Goal: Information Seeking & Learning: Find specific fact

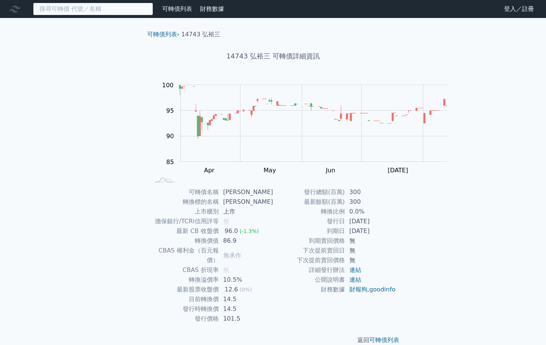
click at [151, 15] on input at bounding box center [93, 9] width 120 height 13
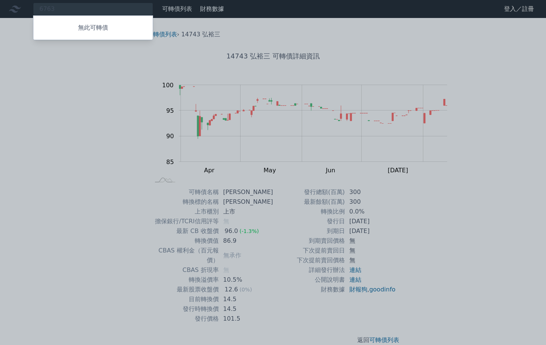
click at [81, 10] on div at bounding box center [273, 172] width 546 height 345
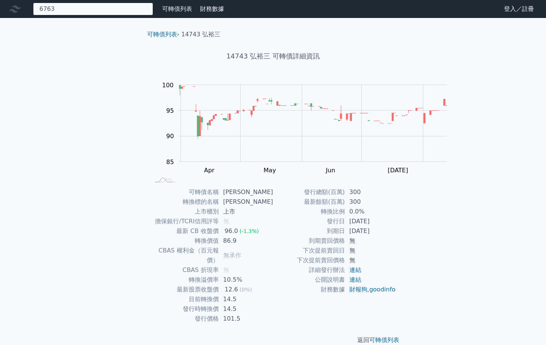
click at [80, 10] on div "6763 無此可轉債" at bounding box center [93, 9] width 120 height 13
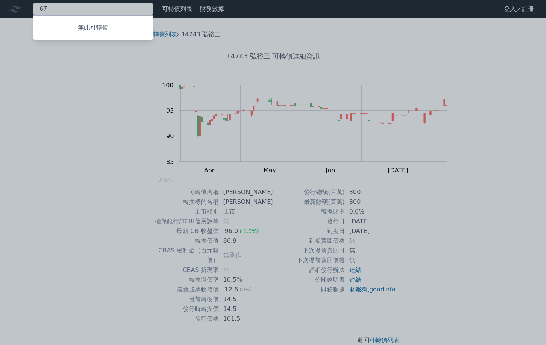
type input "6"
type input "6753"
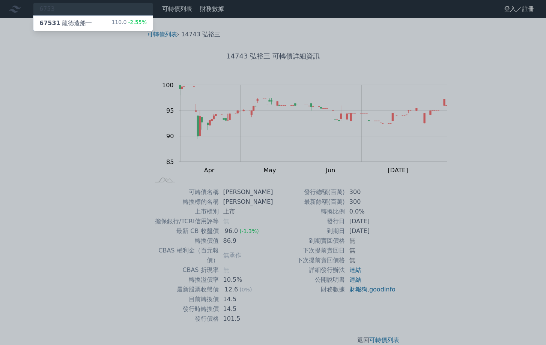
click at [92, 28] on div "67531 龍德造船一" at bounding box center [65, 23] width 52 height 9
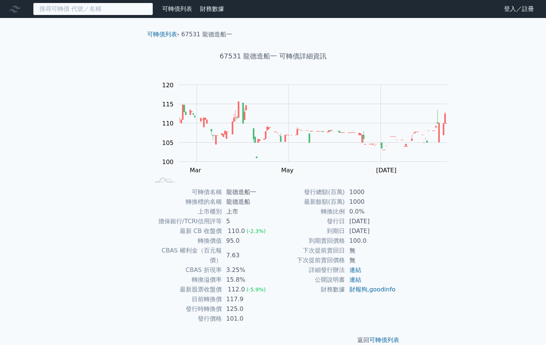
click at [117, 10] on input at bounding box center [93, 9] width 120 height 13
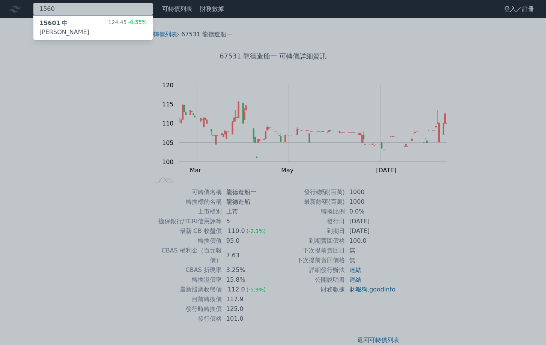
type input "1560"
click at [120, 32] on div "15601 中砂一 124.45 -0.55%" at bounding box center [92, 28] width 119 height 24
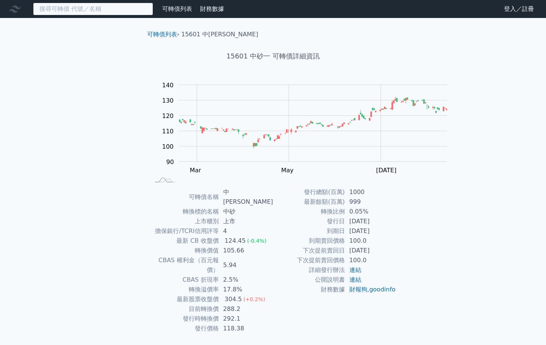
click at [124, 7] on input at bounding box center [93, 9] width 120 height 13
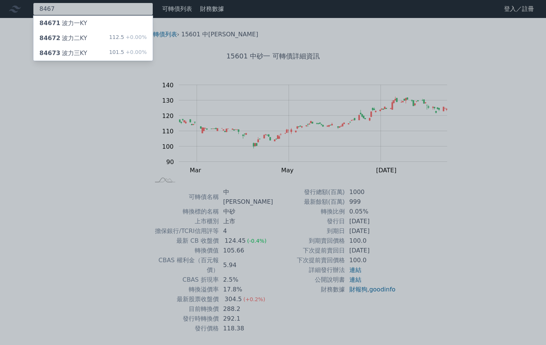
type input "8467"
click at [87, 43] on div "84672 波力二KY" at bounding box center [63, 38] width 48 height 9
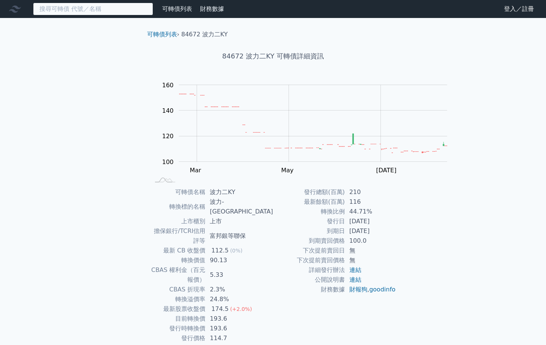
click at [121, 11] on input at bounding box center [93, 9] width 120 height 13
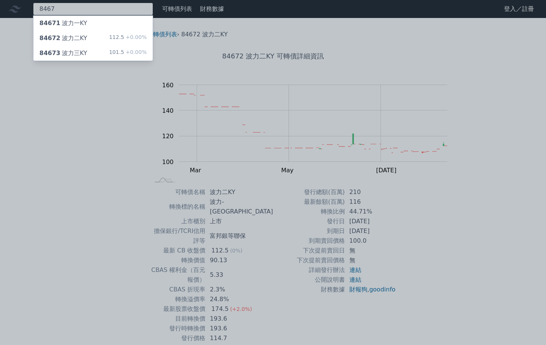
type input "8467"
click at [93, 58] on div "84673 波力三KY 101.5 +0.00%" at bounding box center [92, 53] width 119 height 15
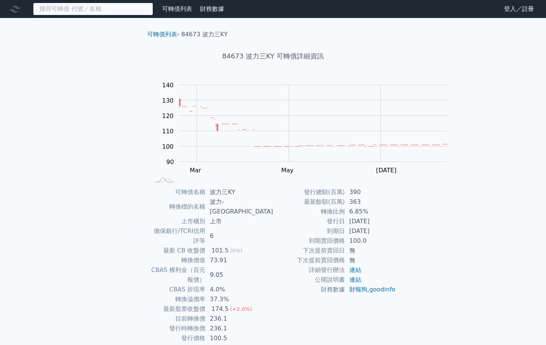
click at [122, 13] on input at bounding box center [93, 9] width 120 height 13
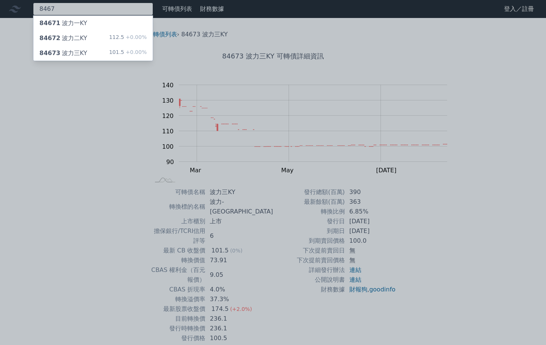
type input "8467"
click at [87, 43] on div "84672 波力二KY" at bounding box center [63, 38] width 48 height 9
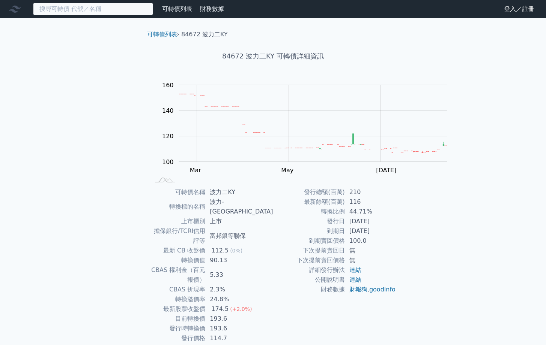
click at [93, 15] on input at bounding box center [93, 9] width 120 height 13
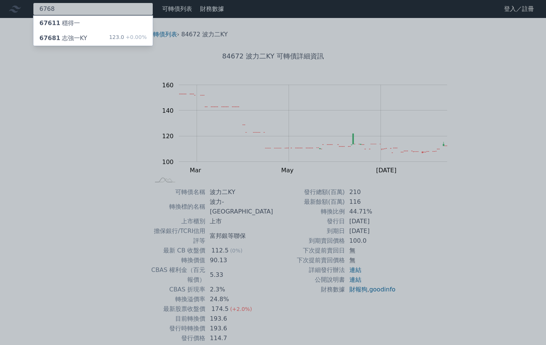
type input "6768"
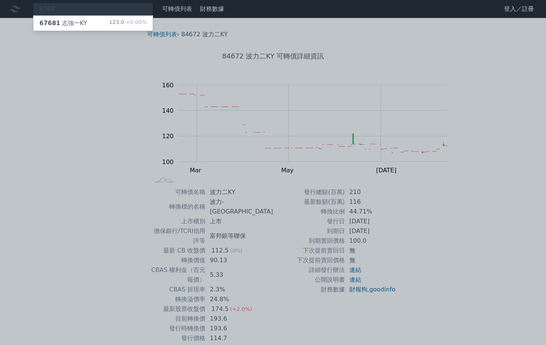
drag, startPoint x: 96, startPoint y: 30, endPoint x: 111, endPoint y: 31, distance: 15.1
click at [87, 28] on div "67681 志強一KY" at bounding box center [63, 23] width 48 height 9
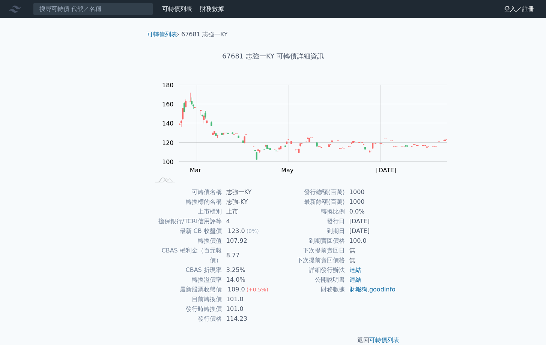
drag, startPoint x: 38, startPoint y: 189, endPoint x: 86, endPoint y: 196, distance: 48.5
click at [38, 189] on div "可轉債列表 財務數據 可轉債列表 財務數據 登入／註冊 登入／註冊 可轉債列表 › 67681 志強一KY 67681 志強一KY 可轉債詳細資訊 Zoom …" at bounding box center [273, 178] width 546 height 357
click at [329, 39] on ol "可轉債列表 › 67681 志強一KY" at bounding box center [273, 34] width 264 height 9
click at [461, 69] on div "可轉債列表 財務數據 可轉債列表 財務數據 登入／註冊 登入／註冊 可轉債列表 › 67681 志強一KY 67681 志強一KY 可轉債詳細資訊 Zoom …" at bounding box center [273, 178] width 546 height 357
click at [77, 10] on input at bounding box center [93, 9] width 120 height 13
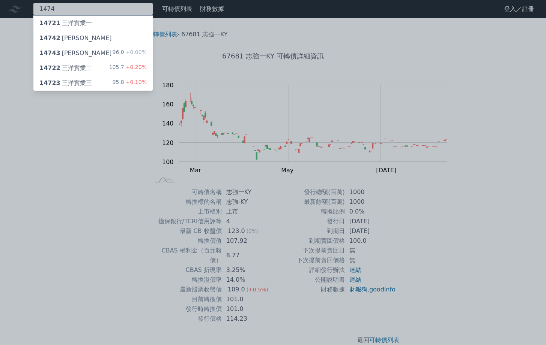
type input "1474"
click at [89, 58] on div "14743 弘裕三" at bounding box center [75, 53] width 72 height 9
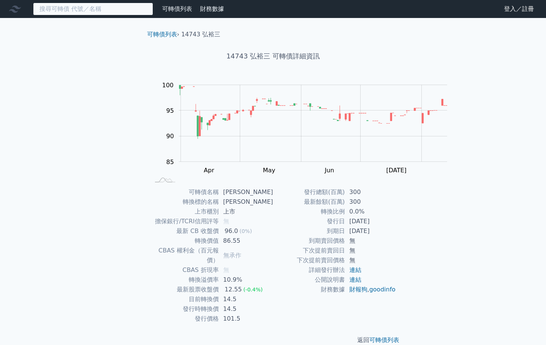
click at [138, 11] on input at bounding box center [93, 9] width 120 height 13
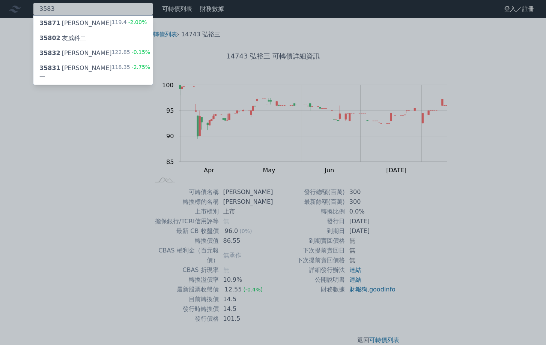
type input "3583"
click at [115, 61] on div "35832 [PERSON_NAME]二 122.85 -0.15%" at bounding box center [92, 53] width 119 height 15
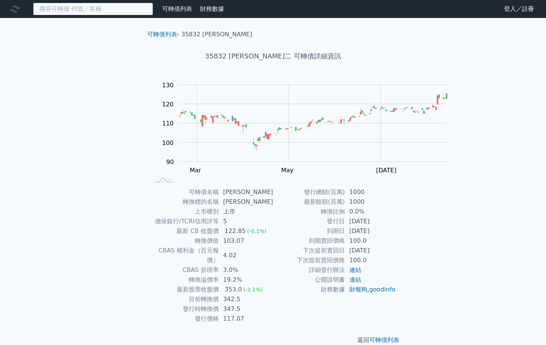
click at [66, 10] on input at bounding box center [93, 9] width 120 height 13
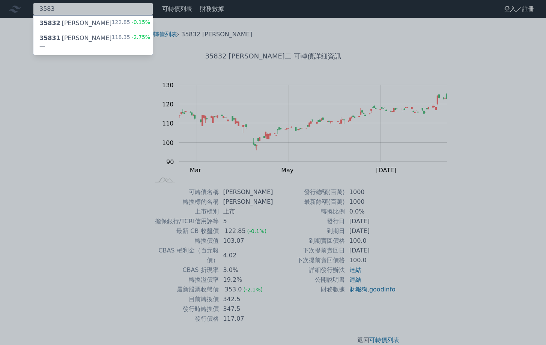
type input "3583"
click at [72, 48] on div "35831 [PERSON_NAME]一" at bounding box center [75, 43] width 72 height 18
